Goal: Complete application form: Complete PSI form

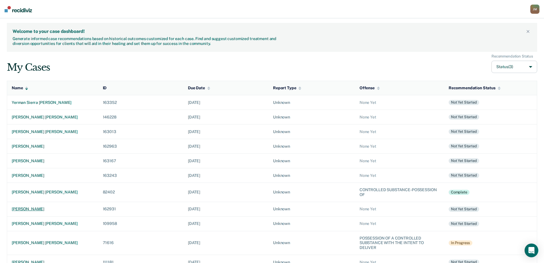
click at [27, 208] on div "[PERSON_NAME]" at bounding box center [53, 208] width 82 height 5
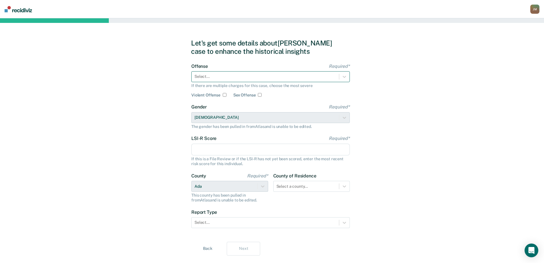
click at [279, 75] on div at bounding box center [266, 76] width 142 height 6
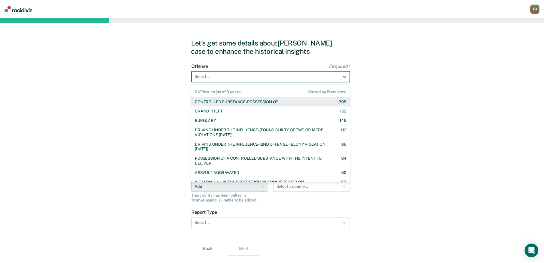
click at [235, 103] on div "CONTROLLED SUBSTANCE-POSSESSION OF" at bounding box center [236, 101] width 83 height 5
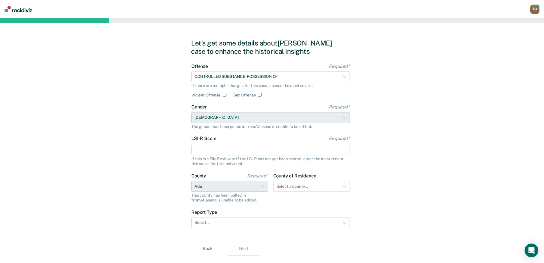
click at [233, 149] on input "LSI-R Score Required*" at bounding box center [270, 149] width 159 height 12
type input "33"
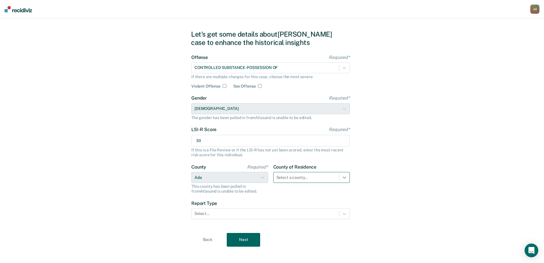
click at [344, 183] on div "Select a county..." at bounding box center [311, 177] width 77 height 11
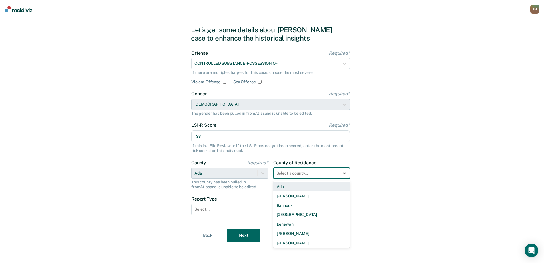
click at [290, 188] on div "Ada" at bounding box center [311, 186] width 77 height 9
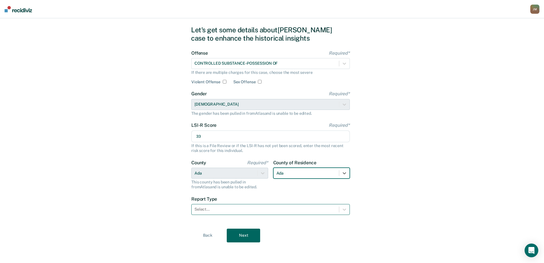
click at [231, 207] on div at bounding box center [266, 209] width 142 height 6
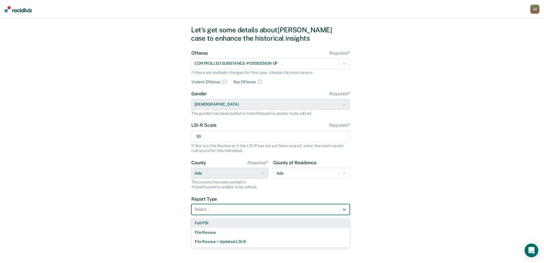
click at [220, 226] on div "Full PSI" at bounding box center [270, 222] width 159 height 9
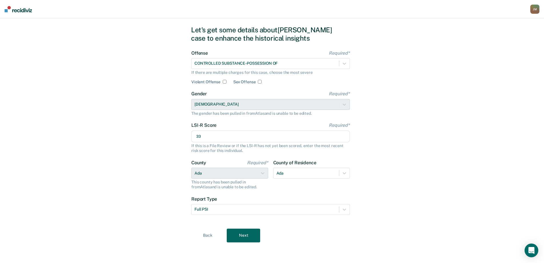
click at [242, 235] on button "Next" at bounding box center [243, 235] width 33 height 14
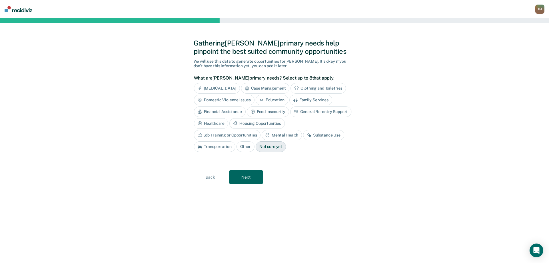
click at [265, 89] on div "Case Management" at bounding box center [265, 88] width 49 height 11
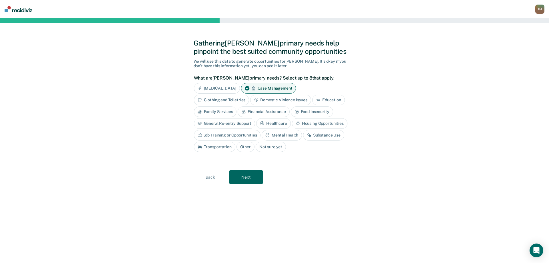
click at [272, 111] on div "Financial Assistance" at bounding box center [263, 111] width 52 height 11
click at [246, 123] on div "General Re-entry Support" at bounding box center [224, 123] width 61 height 11
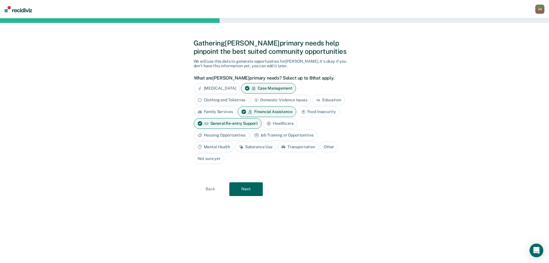
click at [306, 135] on div "Job Training or Opportunities" at bounding box center [283, 135] width 67 height 11
click at [251, 145] on div "Substance Use" at bounding box center [255, 146] width 41 height 11
click at [219, 147] on div "Mental Health" at bounding box center [214, 146] width 40 height 11
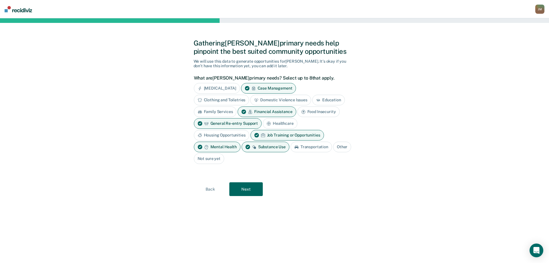
click at [252, 192] on button "Next" at bounding box center [245, 189] width 33 height 14
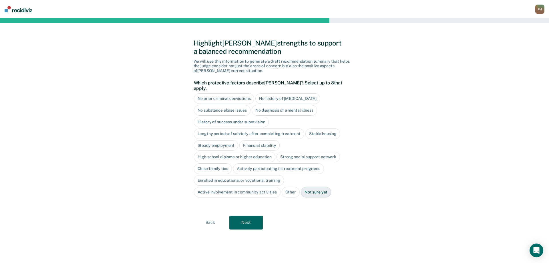
click at [263, 151] on div "High school diploma or higher education" at bounding box center [235, 156] width 82 height 11
click at [208, 165] on div "Close family ties" at bounding box center [213, 168] width 38 height 11
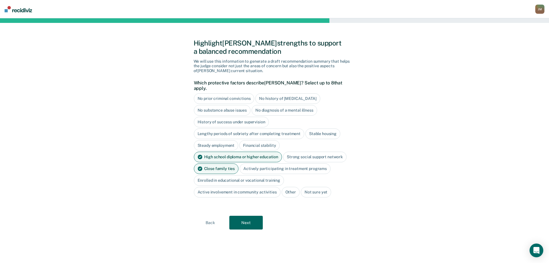
click at [253, 220] on button "Next" at bounding box center [245, 222] width 33 height 14
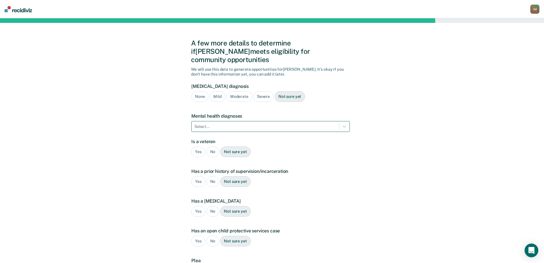
click at [288, 123] on div at bounding box center [266, 126] width 142 height 6
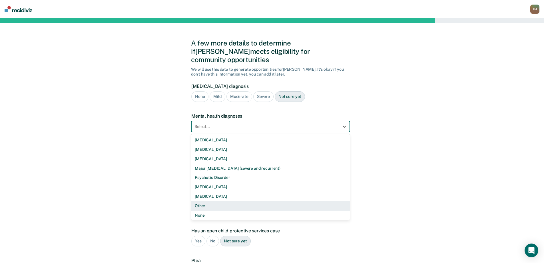
scroll to position [1, 0]
click at [213, 200] on div "Other" at bounding box center [270, 204] width 159 height 9
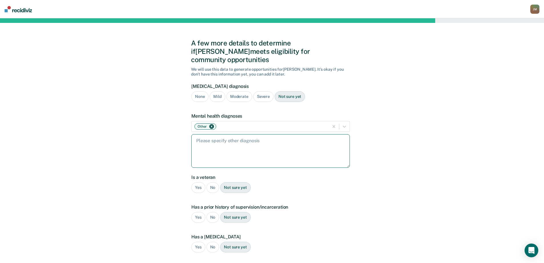
click at [233, 139] on textarea at bounding box center [270, 150] width 159 height 33
type textarea "[MEDICAL_DATA]"
click at [211, 182] on div "No" at bounding box center [213, 187] width 13 height 11
click at [200, 212] on div "Yes" at bounding box center [198, 217] width 14 height 11
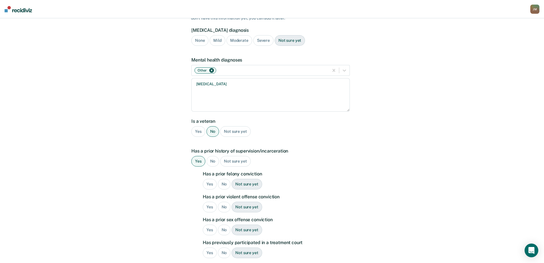
scroll to position [57, 0]
click at [223, 177] on div "No" at bounding box center [224, 182] width 13 height 11
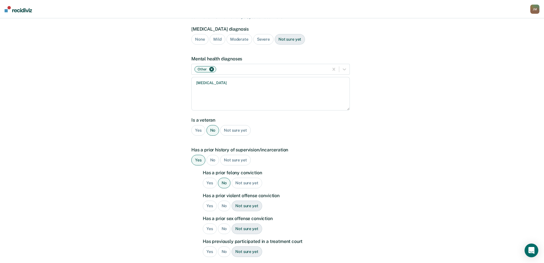
click at [224, 200] on div "No" at bounding box center [224, 205] width 13 height 11
click at [224, 223] on div "No" at bounding box center [224, 228] width 13 height 11
click at [227, 246] on div "No" at bounding box center [224, 251] width 13 height 11
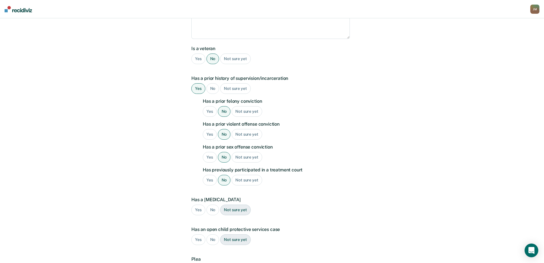
scroll to position [143, 0]
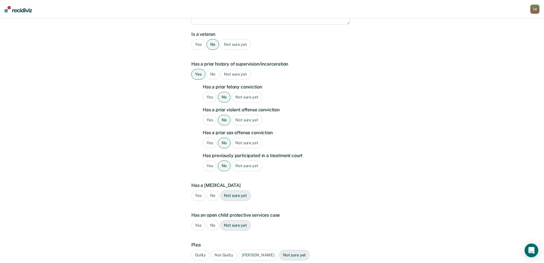
click at [212, 190] on div "No" at bounding box center [213, 195] width 13 height 11
click at [215, 220] on div "No" at bounding box center [213, 225] width 13 height 11
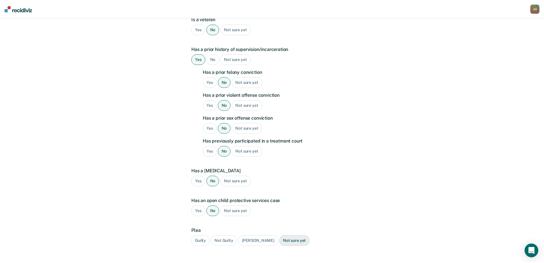
scroll to position [171, 0]
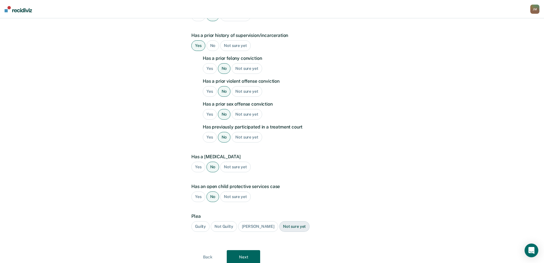
click at [204, 221] on div "Guilty" at bounding box center [200, 226] width 18 height 11
click at [242, 251] on button "Next" at bounding box center [243, 257] width 33 height 14
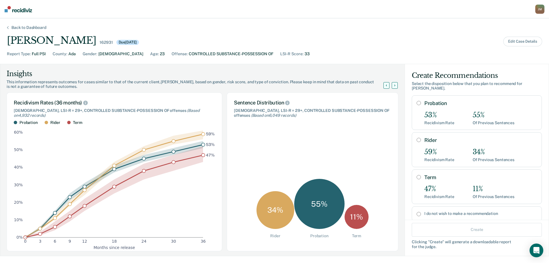
click at [416, 103] on input "Probation" at bounding box center [418, 103] width 4 height 5
radio input "true"
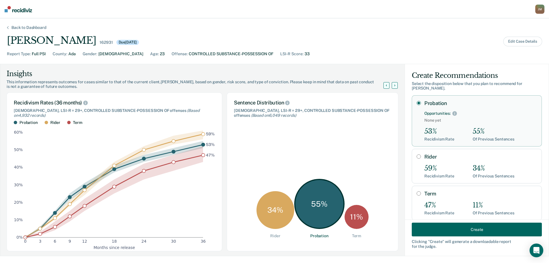
click at [454, 233] on button "Create" at bounding box center [477, 229] width 130 height 14
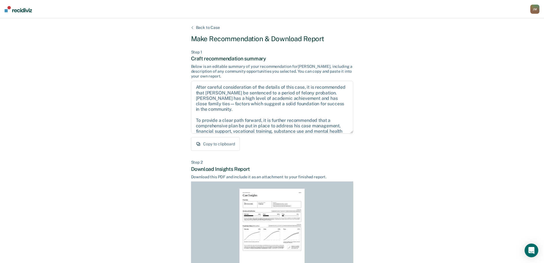
click at [216, 141] on button "Copy to clipboard" at bounding box center [215, 144] width 49 height 14
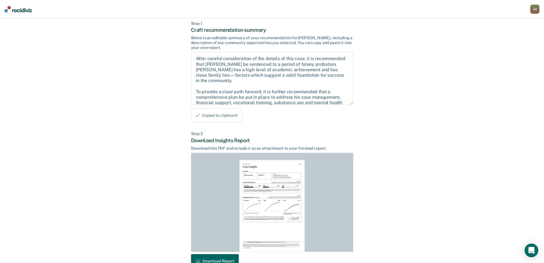
scroll to position [63, 0]
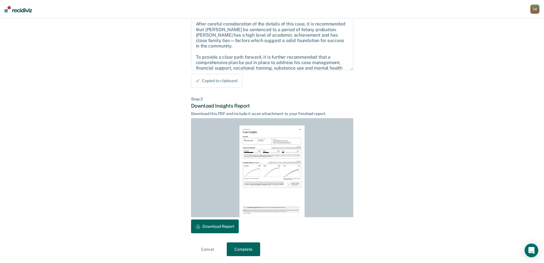
click at [231, 226] on button "Download Report" at bounding box center [215, 226] width 48 height 14
click at [250, 248] on button "Complete" at bounding box center [243, 249] width 33 height 14
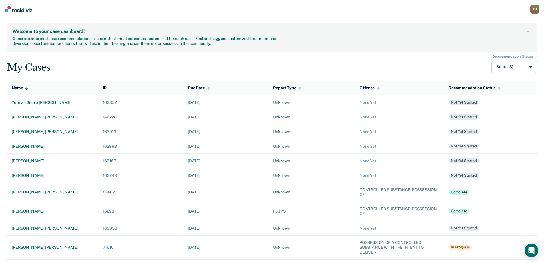
click at [42, 209] on div "[PERSON_NAME]" at bounding box center [53, 211] width 82 height 5
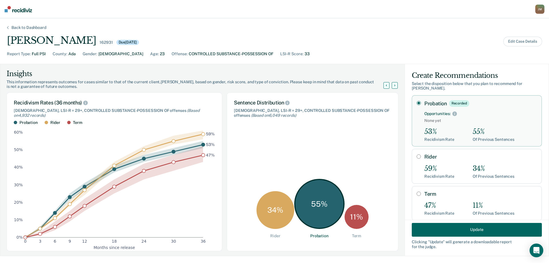
click at [275, 227] on div "34 %" at bounding box center [275, 210] width 38 height 38
click at [416, 157] on input "Rider" at bounding box center [418, 156] width 4 height 5
radio input "true"
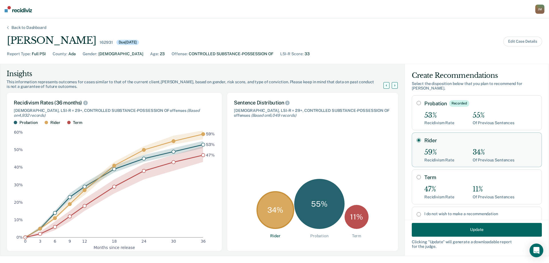
click at [416, 104] on input "Probation Recorded" at bounding box center [418, 103] width 4 height 5
radio input "true"
radio input "false"
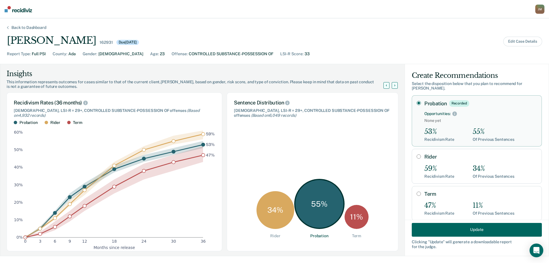
click at [424, 229] on button "Update" at bounding box center [477, 229] width 130 height 14
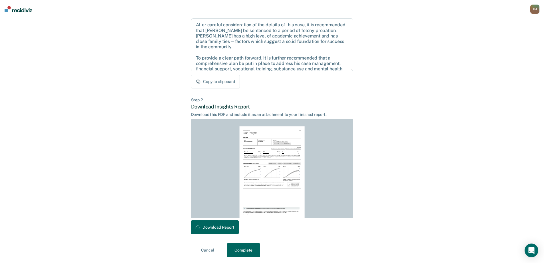
scroll to position [63, 0]
click at [239, 249] on button "Complete" at bounding box center [243, 249] width 33 height 14
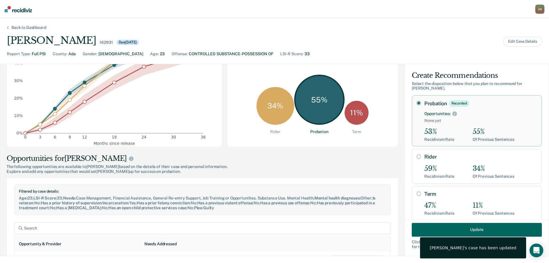
scroll to position [29, 0]
